Goal: Transaction & Acquisition: Purchase product/service

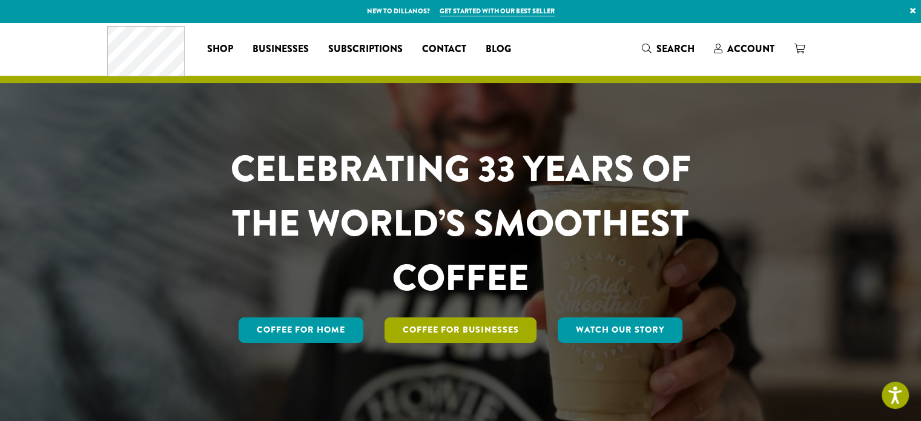
click at [495, 324] on link "Coffee For Businesses" at bounding box center [460, 329] width 153 height 25
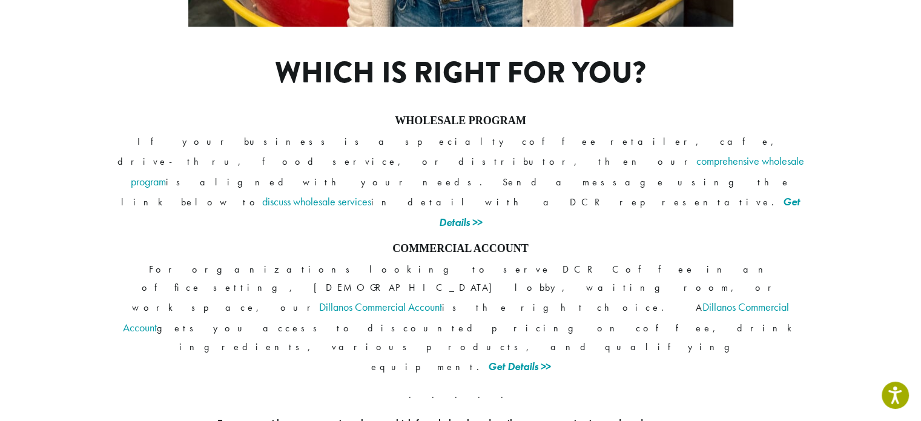
scroll to position [928, 0]
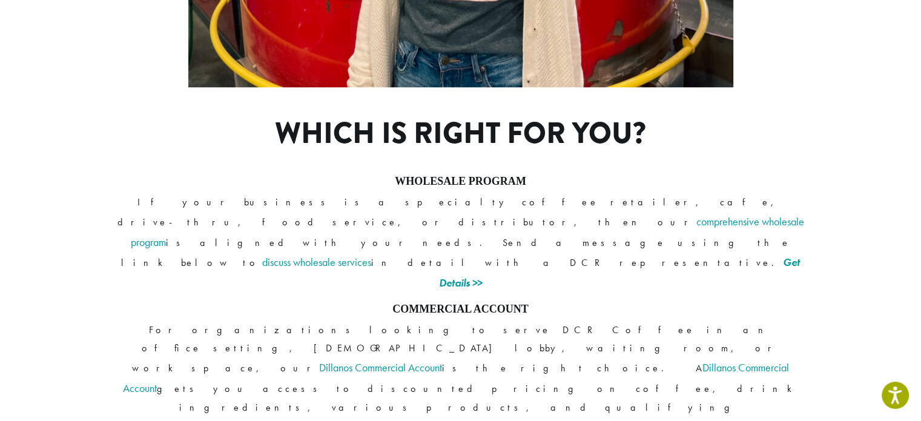
click at [550, 420] on link "Get Details >>" at bounding box center [519, 427] width 62 height 14
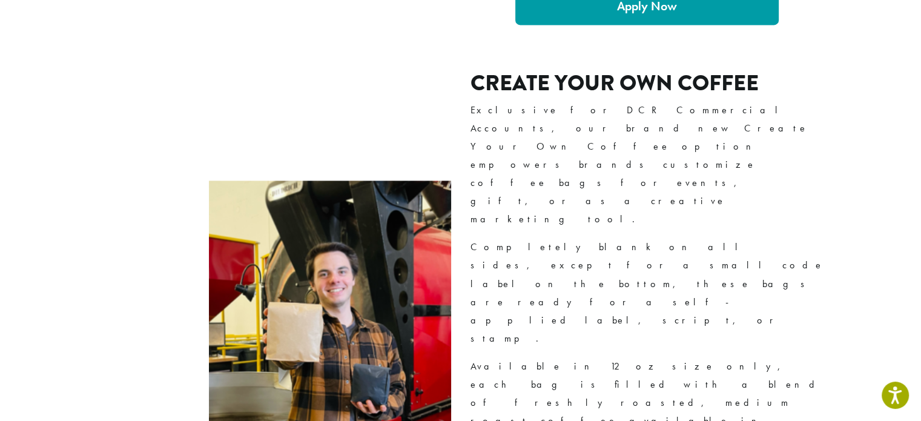
scroll to position [1877, 0]
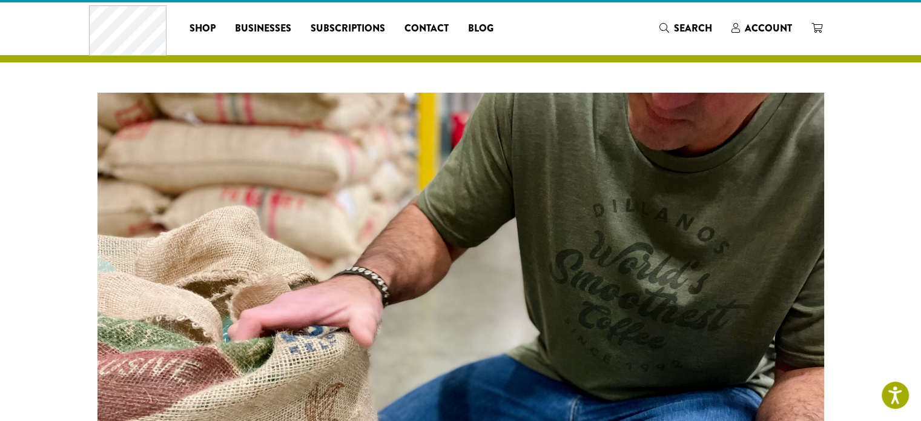
scroll to position [0, 0]
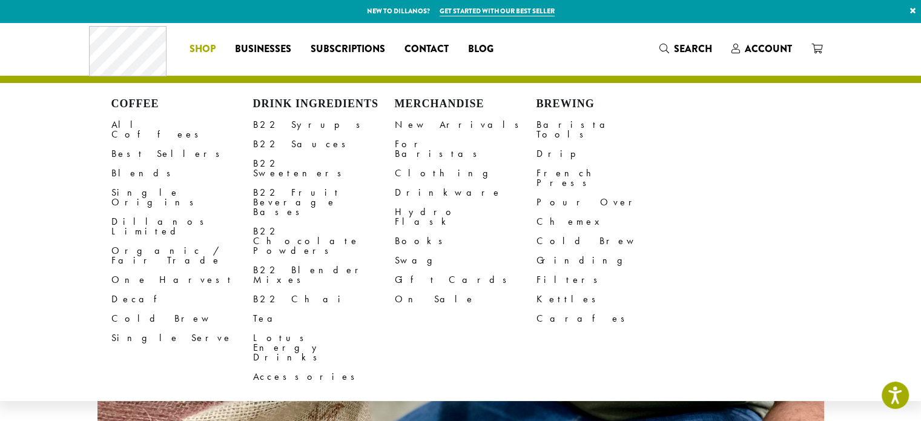
click at [192, 47] on span "Shop" at bounding box center [202, 49] width 26 height 15
click at [148, 120] on link "All Coffees" at bounding box center [182, 129] width 142 height 29
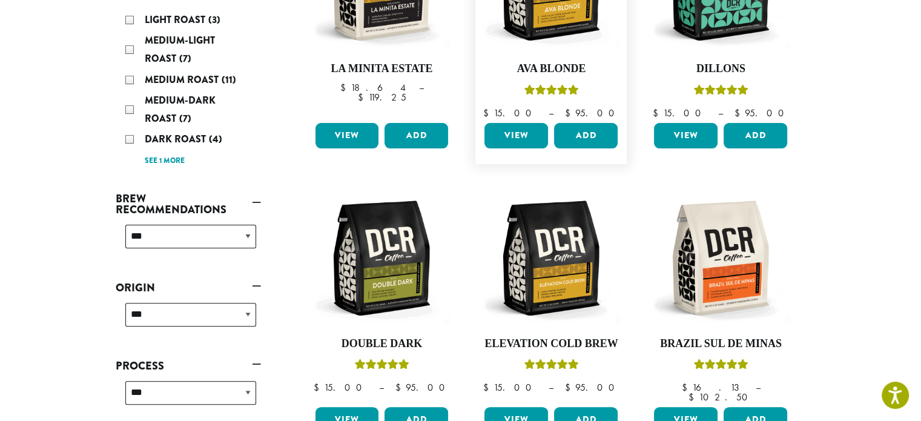
scroll to position [303, 0]
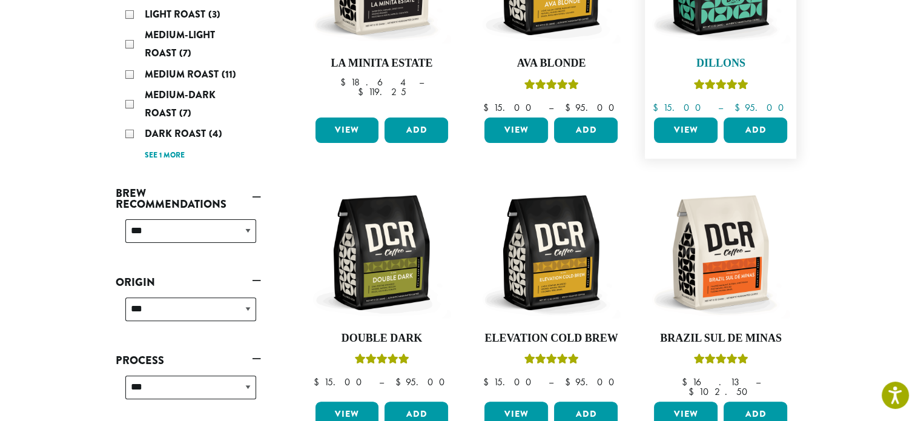
click at [716, 52] on link "Dillons $ 15.00 – $ 95.00 Price range: $15.00 through $95.00" at bounding box center [720, 10] width 139 height 205
click at [729, 62] on h4 "Dillons" at bounding box center [720, 63] width 139 height 13
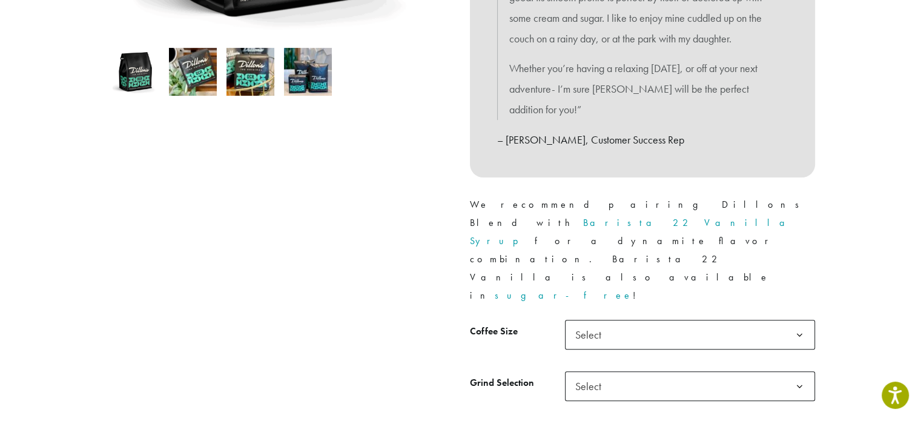
scroll to position [484, 0]
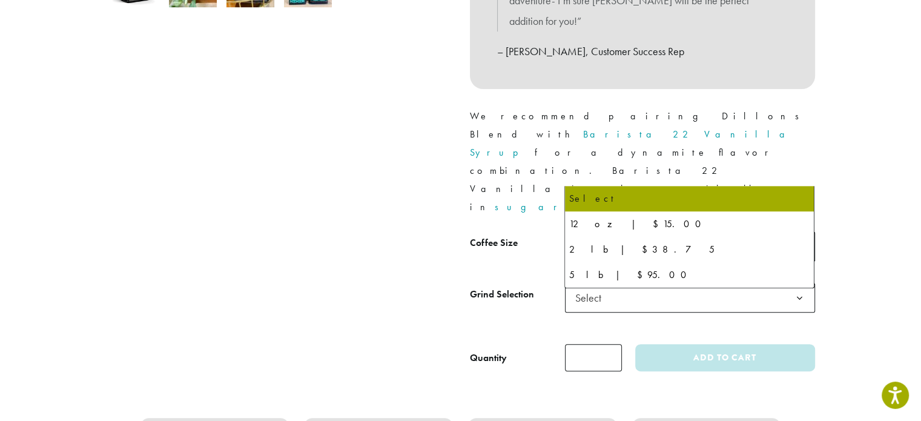
click at [603, 234] on span "Select" at bounding box center [591, 246] width 43 height 24
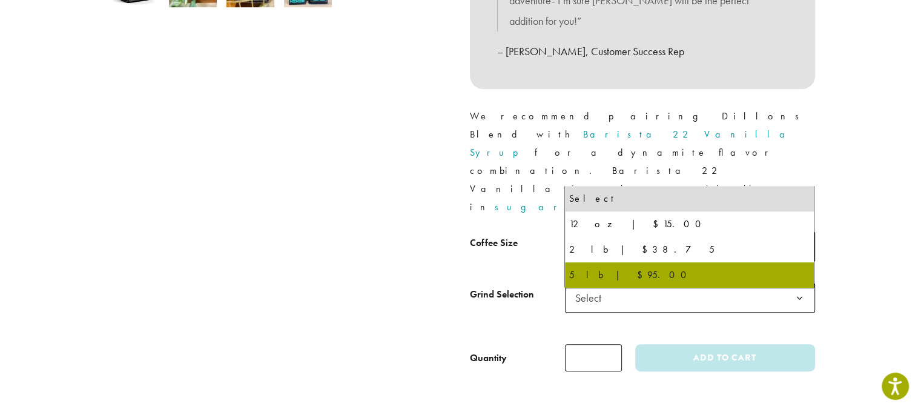
select select "**********"
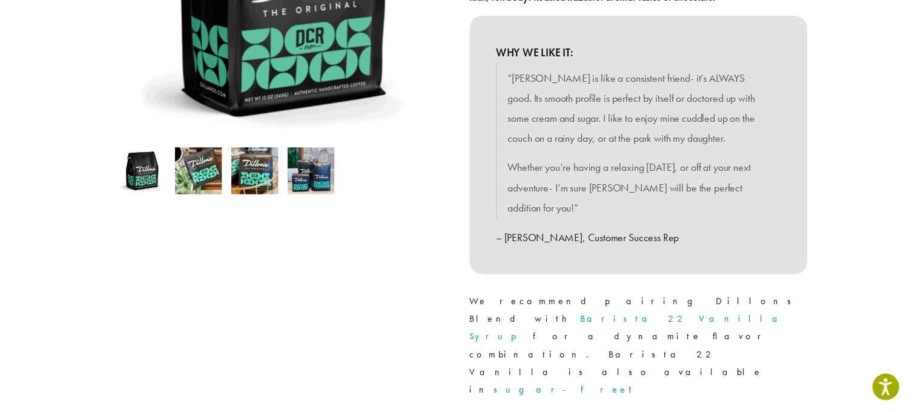
scroll to position [363, 0]
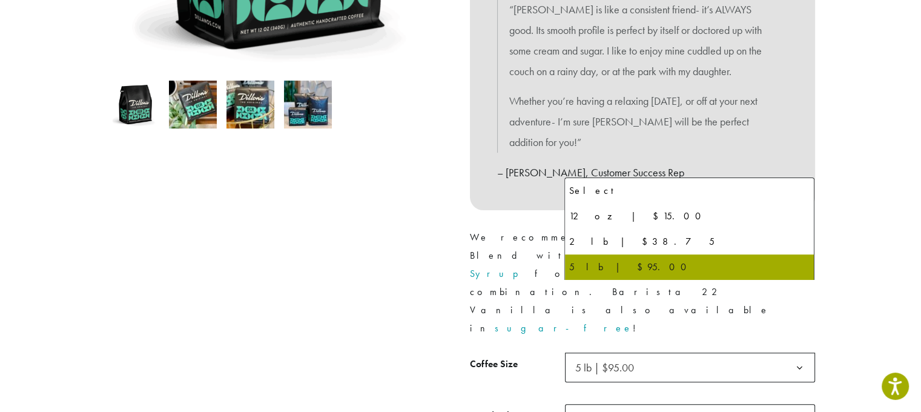
click at [633, 360] on span "5 lb | $95.00" at bounding box center [604, 367] width 59 height 14
